Goal: Find specific page/section: Find specific page/section

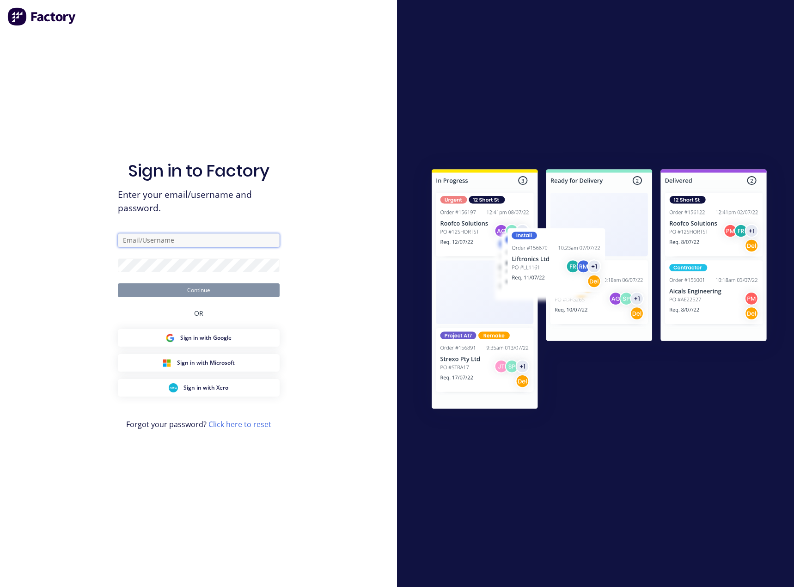
type input "[PERSON_NAME][EMAIL_ADDRESS][DOMAIN_NAME]"
click at [228, 289] on button "Continue" at bounding box center [199, 290] width 162 height 14
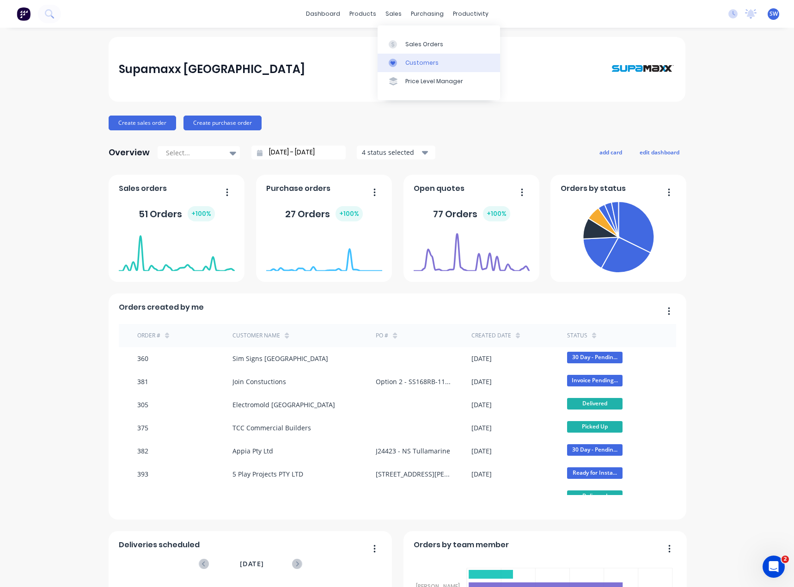
click at [395, 67] on icon at bounding box center [393, 63] width 8 height 8
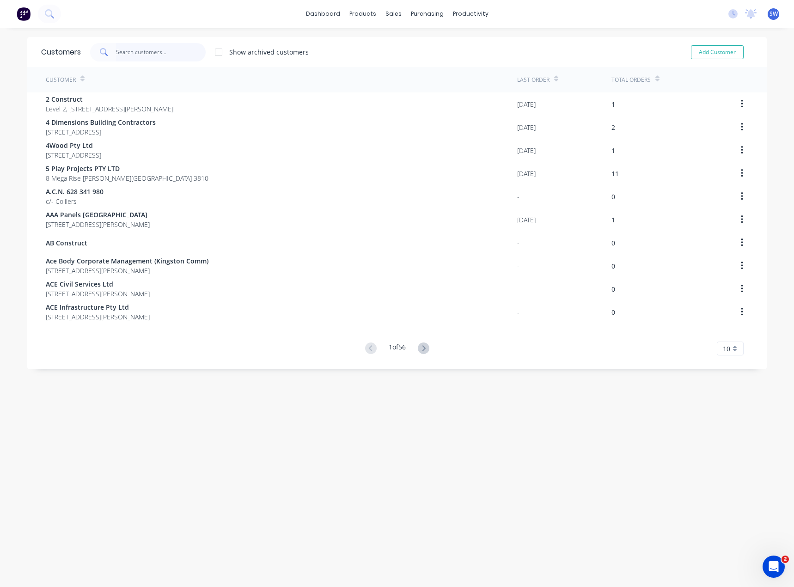
click at [127, 51] on input "text" at bounding box center [161, 52] width 90 height 18
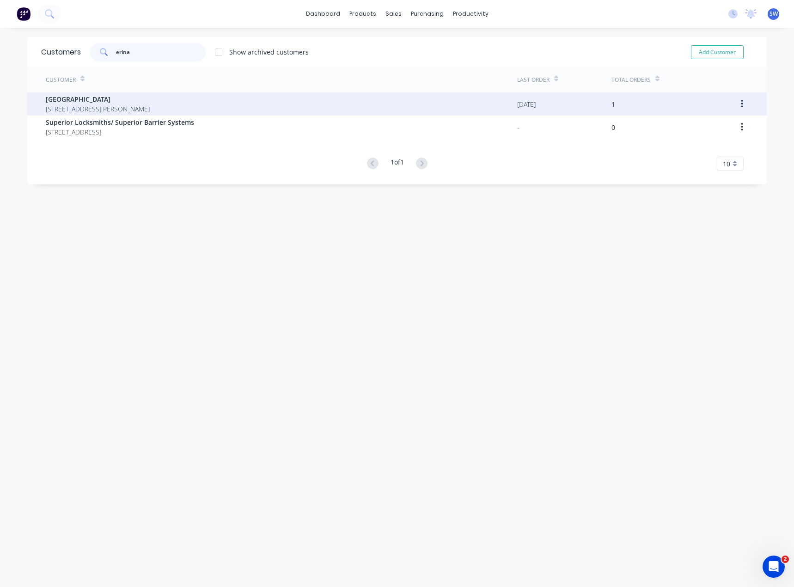
type input "erina"
click at [122, 98] on span "[GEOGRAPHIC_DATA]" at bounding box center [98, 99] width 104 height 10
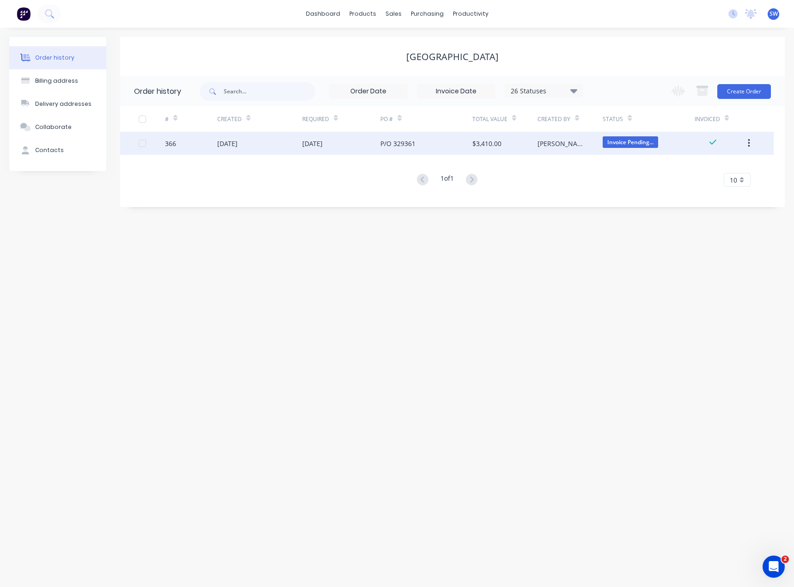
click at [360, 143] on div "[DATE]" at bounding box center [341, 143] width 79 height 23
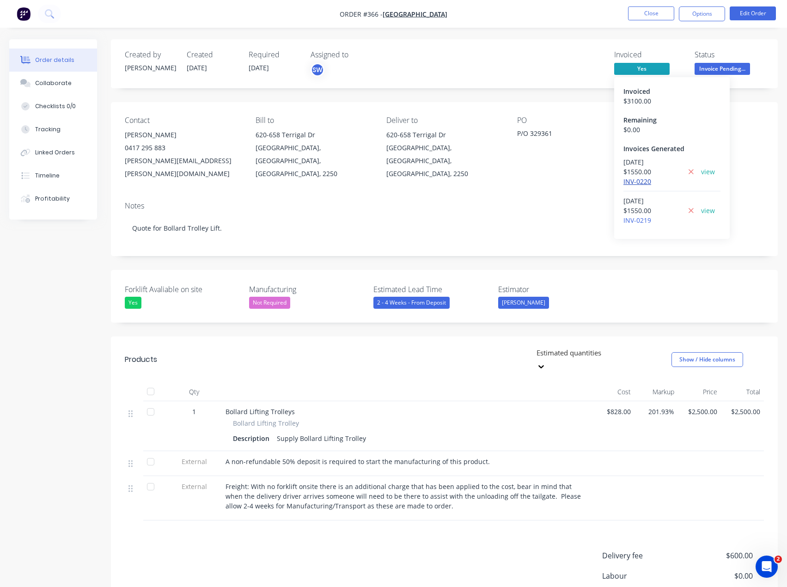
click at [639, 183] on link "INV-0220" at bounding box center [637, 181] width 28 height 9
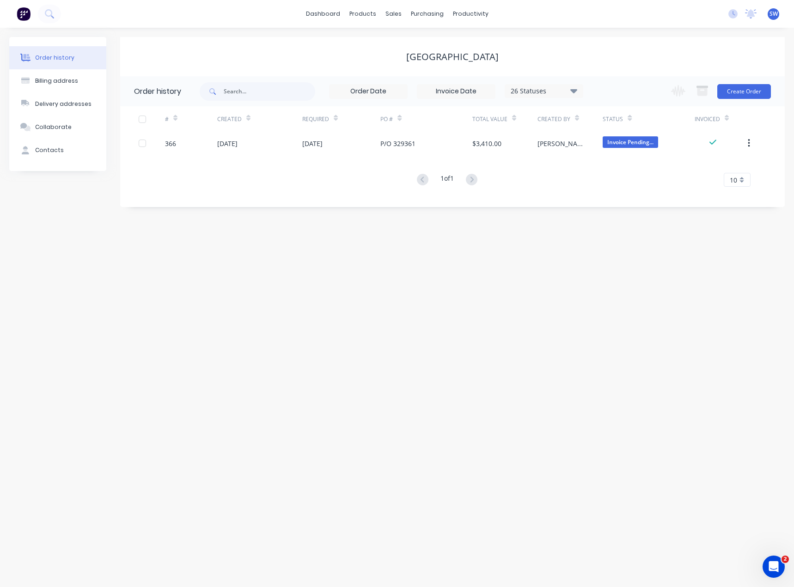
click at [190, 72] on div "[GEOGRAPHIC_DATA]" at bounding box center [452, 56] width 665 height 39
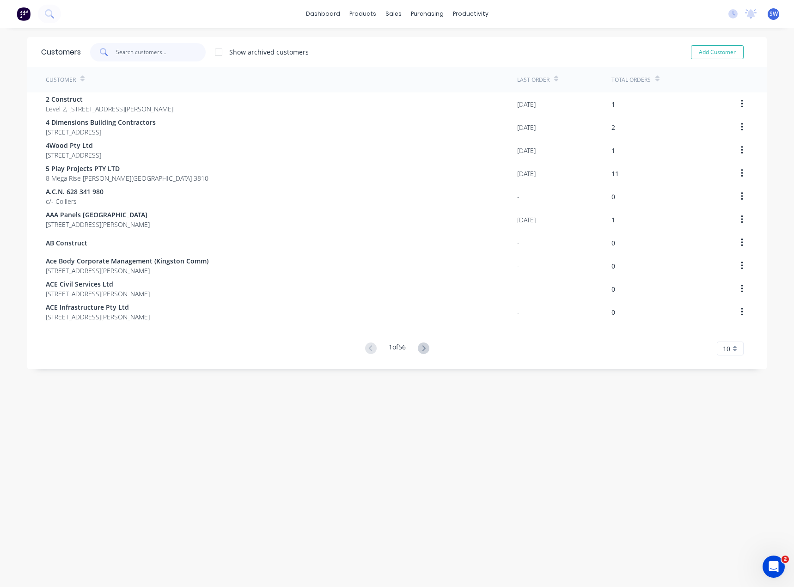
click at [128, 52] on input "text" at bounding box center [161, 52] width 90 height 18
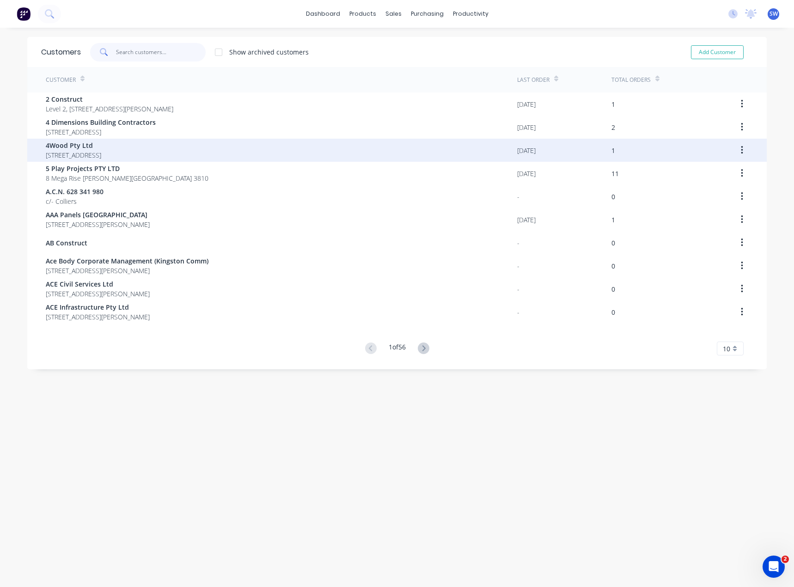
type input "5"
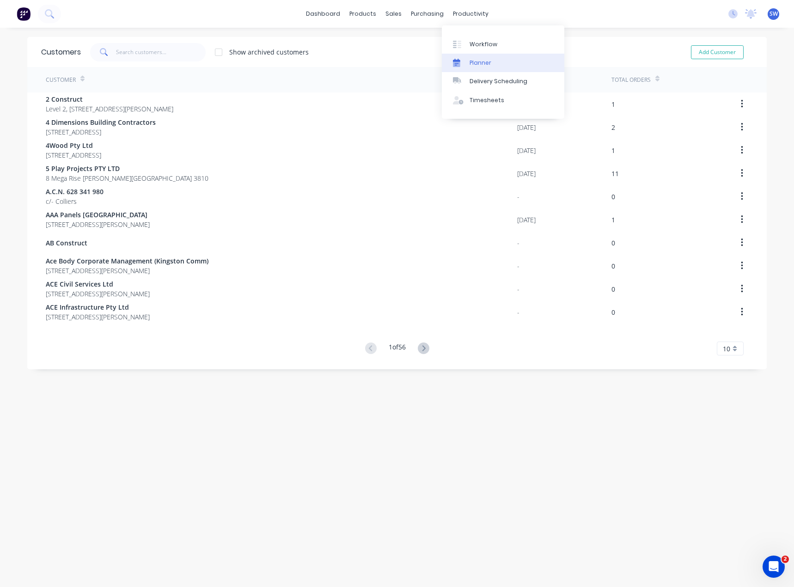
click at [471, 60] on div "Planner" at bounding box center [481, 63] width 22 height 8
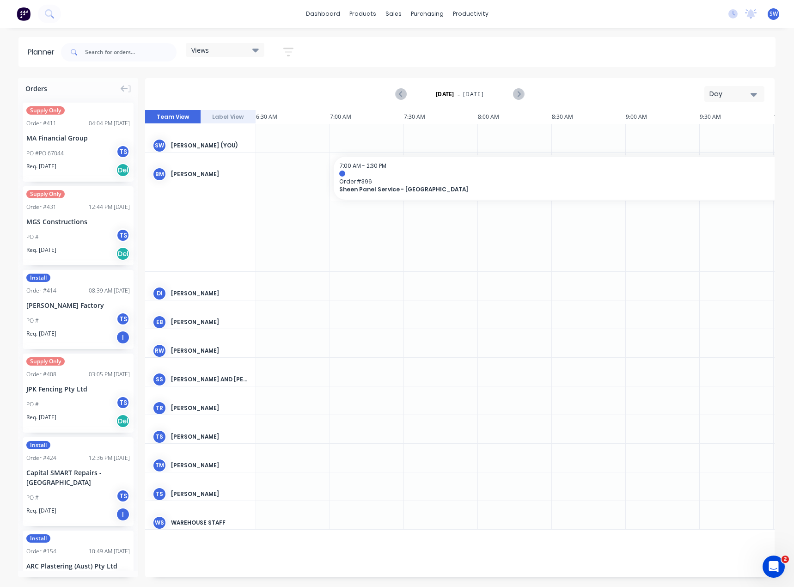
click at [750, 95] on icon "button" at bounding box center [753, 94] width 6 height 10
click at [717, 152] on div "Month" at bounding box center [717, 155] width 91 height 18
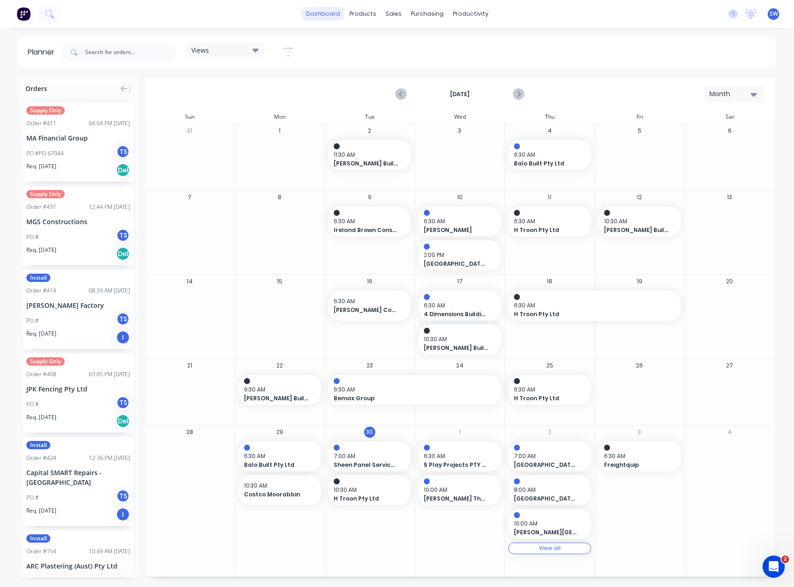
click at [329, 9] on link "dashboard" at bounding box center [322, 14] width 43 height 14
